Goal: Find specific page/section: Find specific page/section

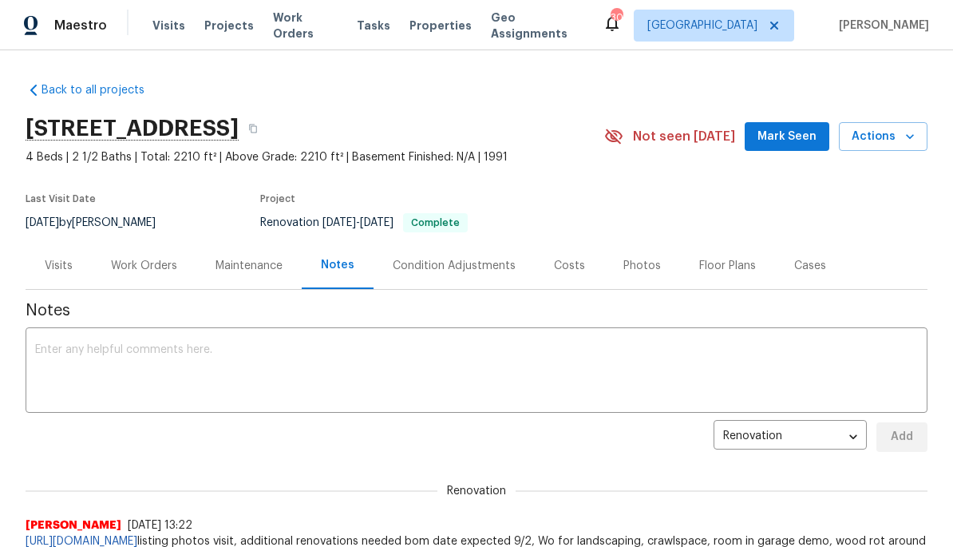
click at [97, 89] on link "Back to all projects" at bounding box center [102, 90] width 153 height 16
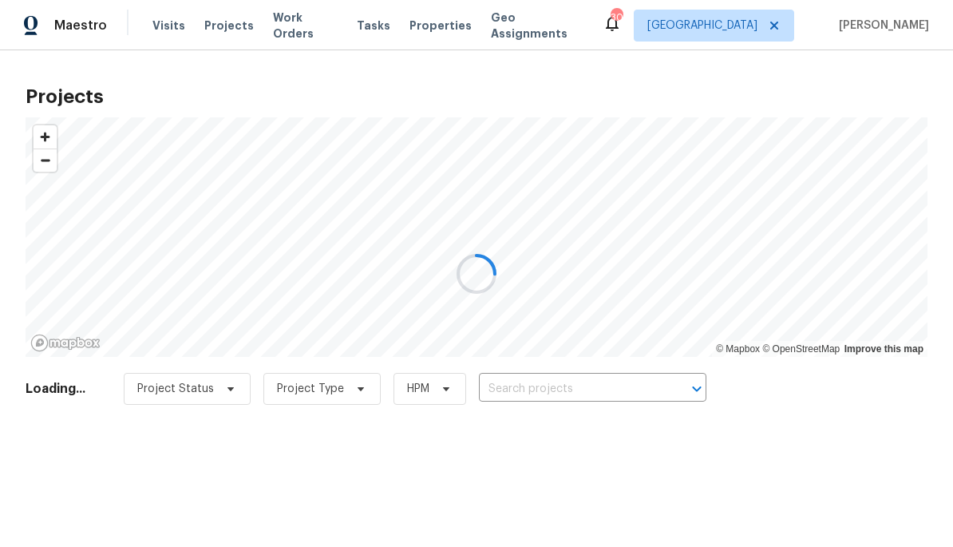
click at [607, 389] on div at bounding box center [476, 273] width 953 height 547
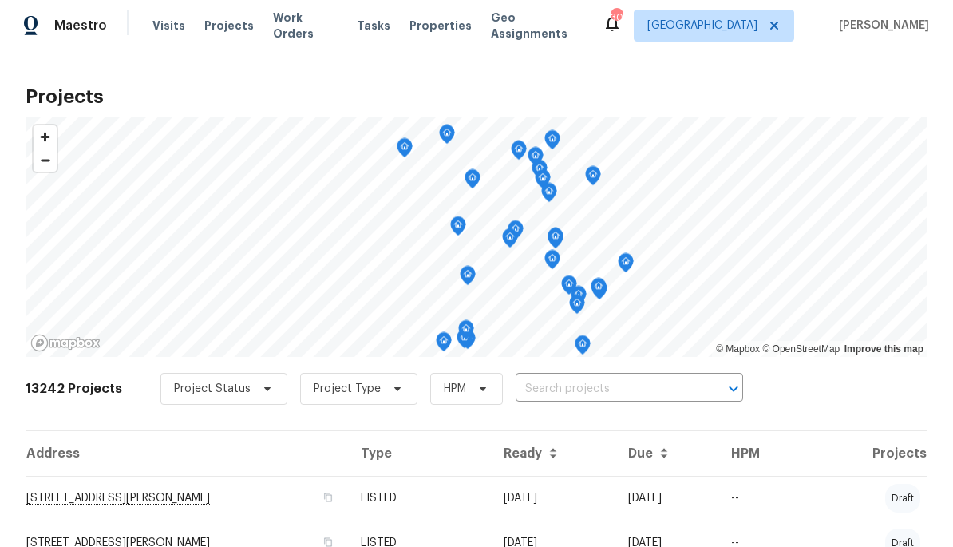
click at [585, 393] on input "text" at bounding box center [607, 389] width 183 height 25
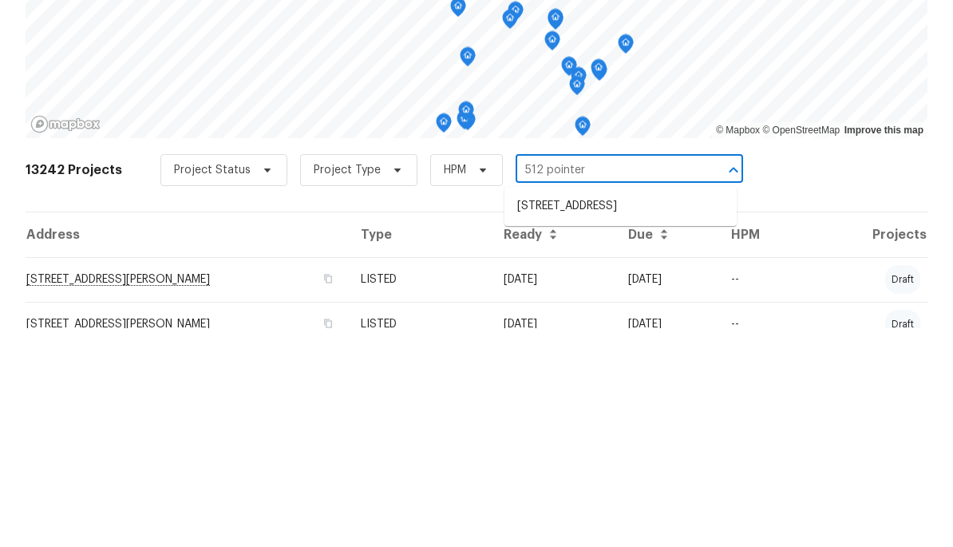
type input "512 pointer"
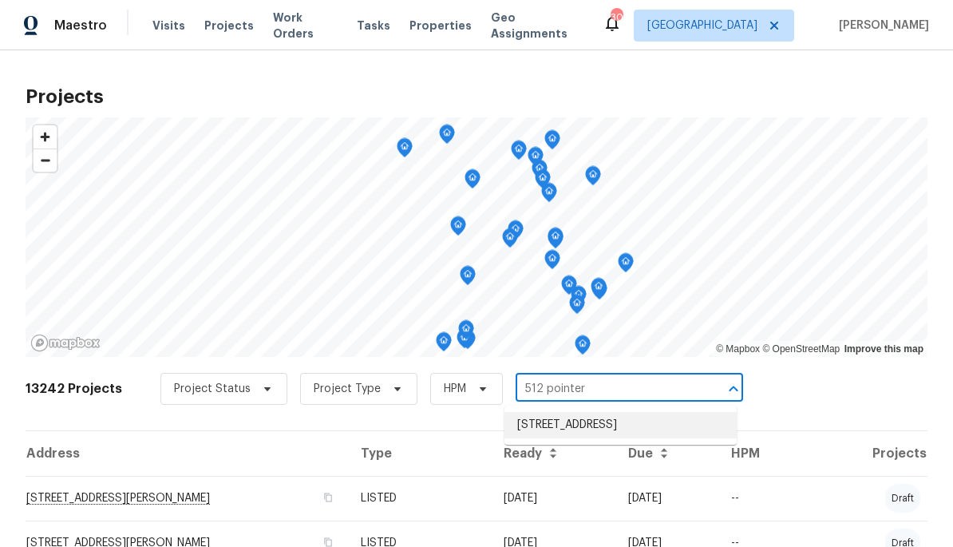
click at [657, 418] on li "[STREET_ADDRESS]" at bounding box center [621, 425] width 232 height 26
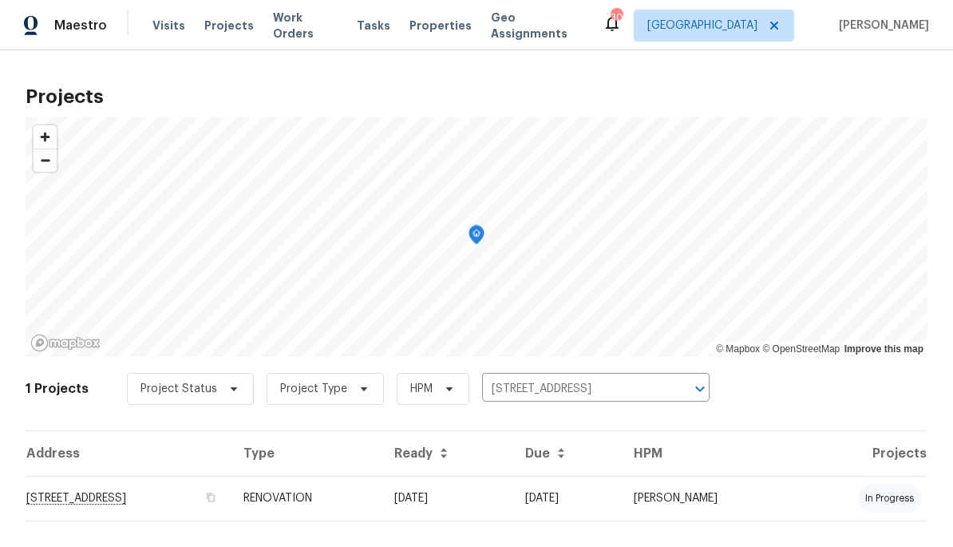
click at [173, 504] on td "[STREET_ADDRESS]" at bounding box center [128, 498] width 205 height 45
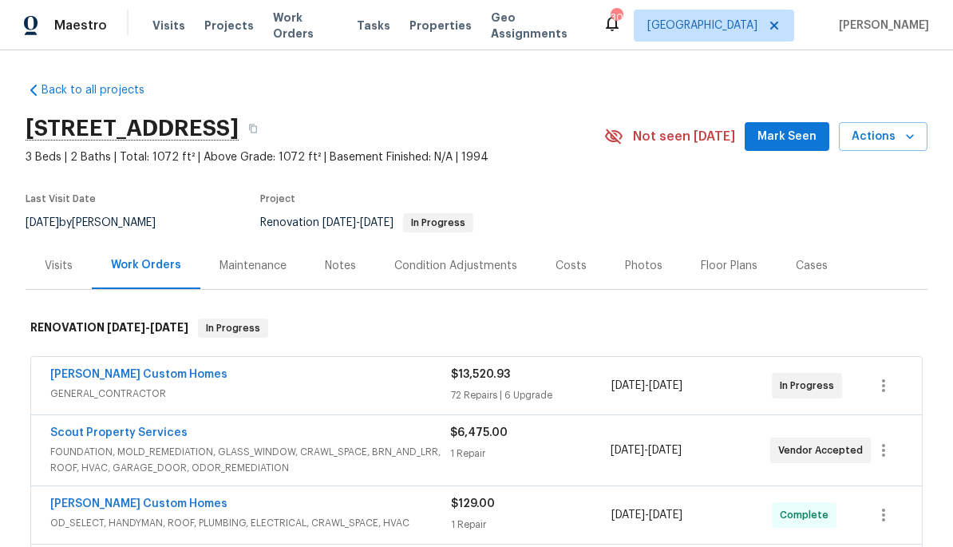
click at [556, 261] on div "Costs" at bounding box center [571, 266] width 31 height 16
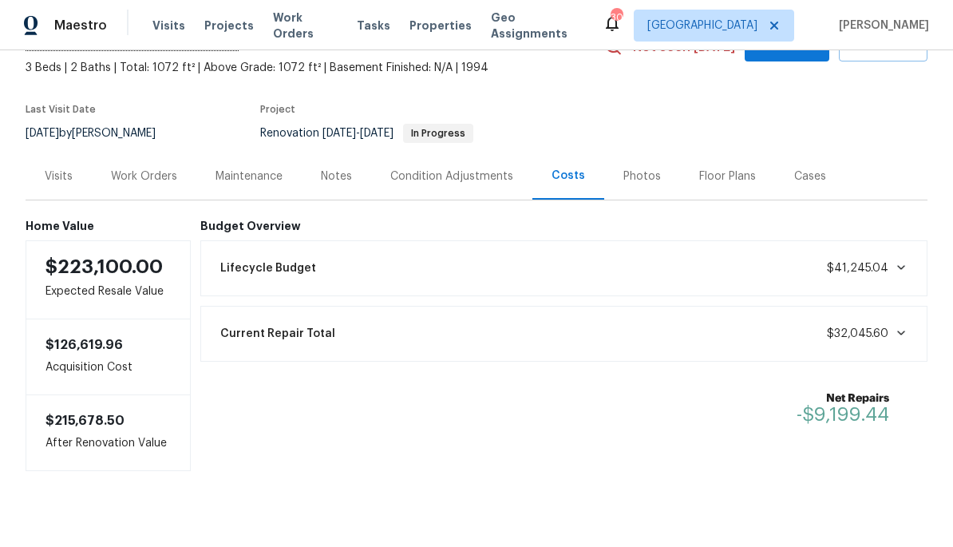
scroll to position [94, 0]
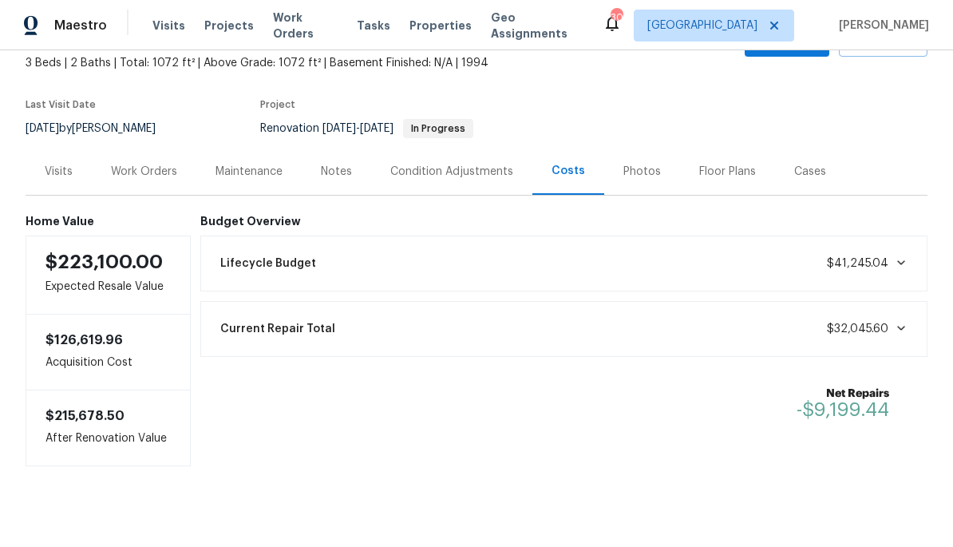
click at [166, 179] on div "Work Orders" at bounding box center [144, 172] width 66 height 16
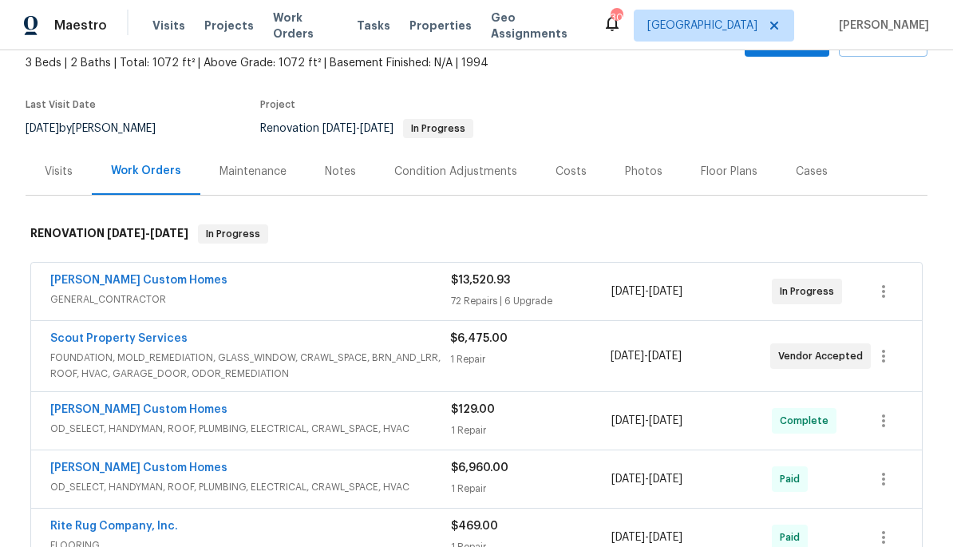
click at [220, 291] on div "[PERSON_NAME] Custom Homes" at bounding box center [250, 281] width 401 height 19
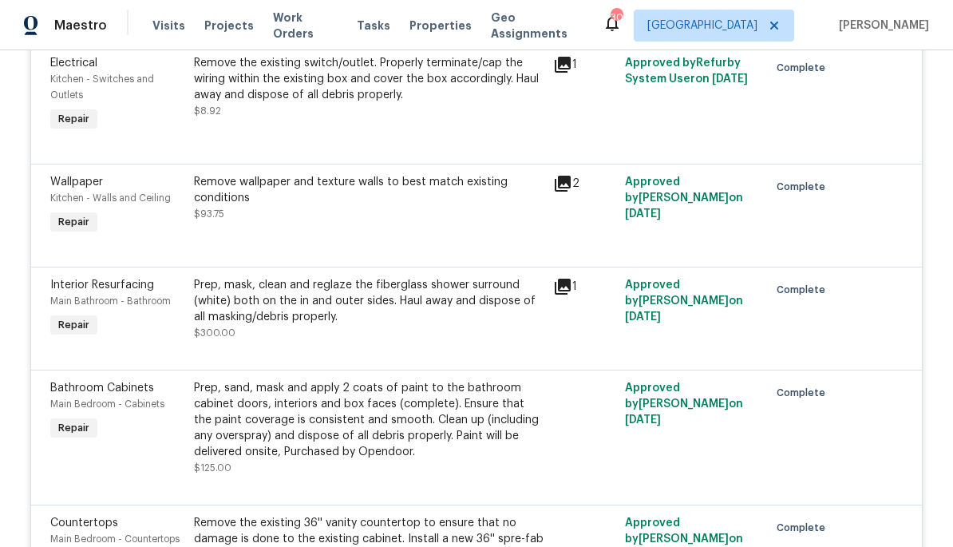
scroll to position [9357, 0]
